Goal: Information Seeking & Learning: Learn about a topic

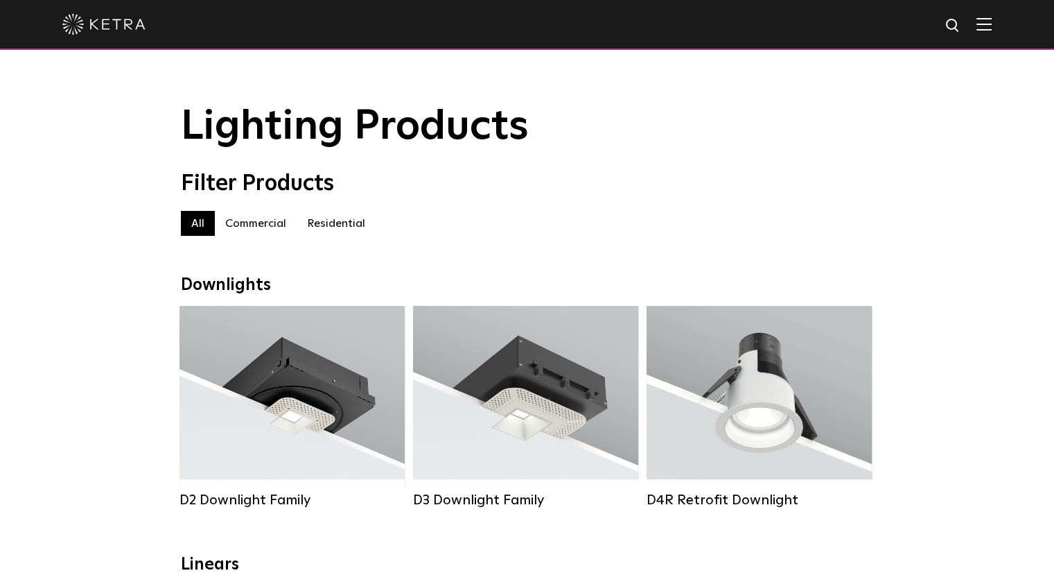
click at [275, 230] on label "Commercial" at bounding box center [256, 223] width 82 height 25
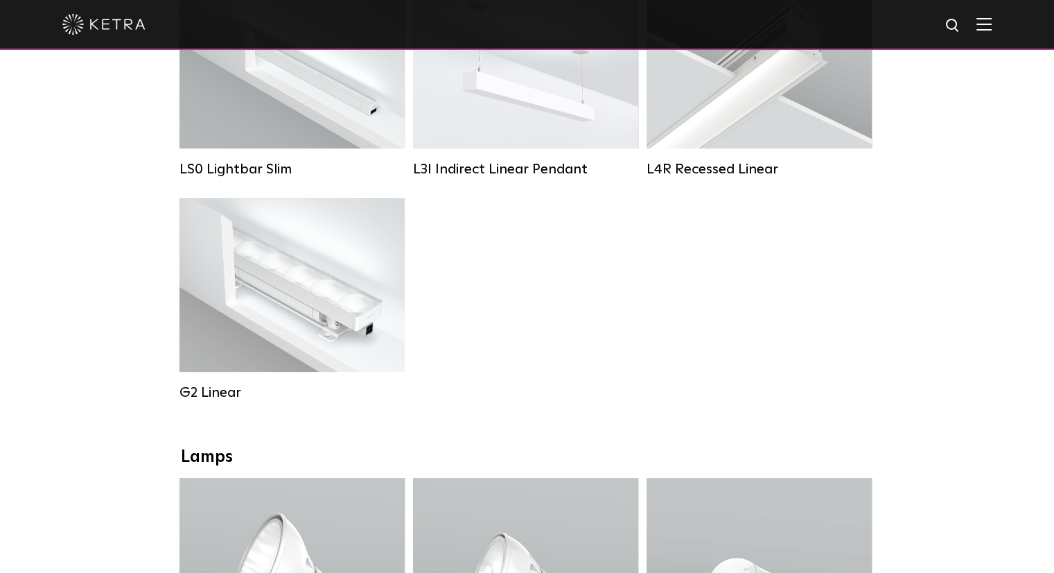
scroll to position [598, 0]
